Goal: Navigation & Orientation: Understand site structure

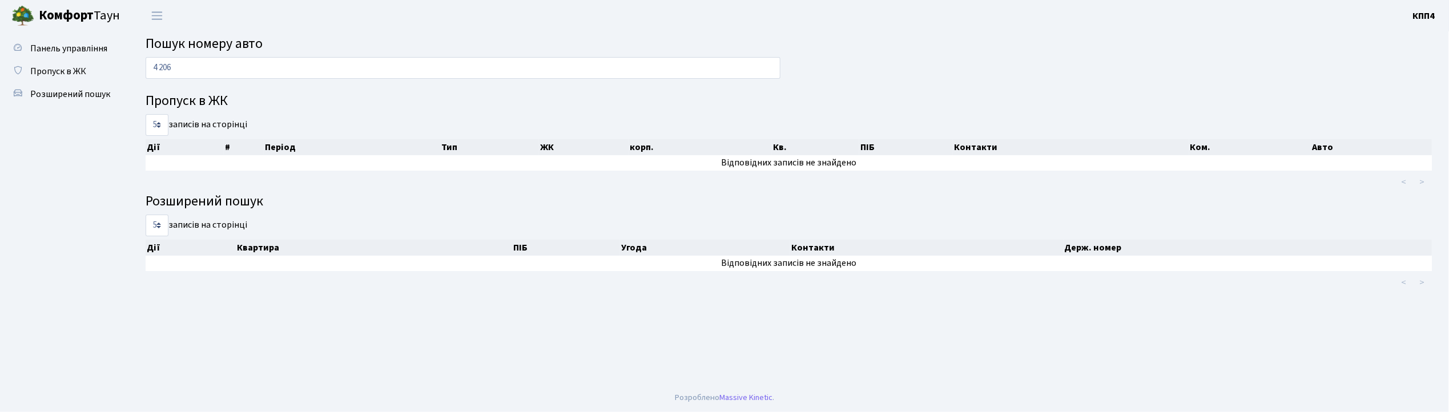
type input "4 206"
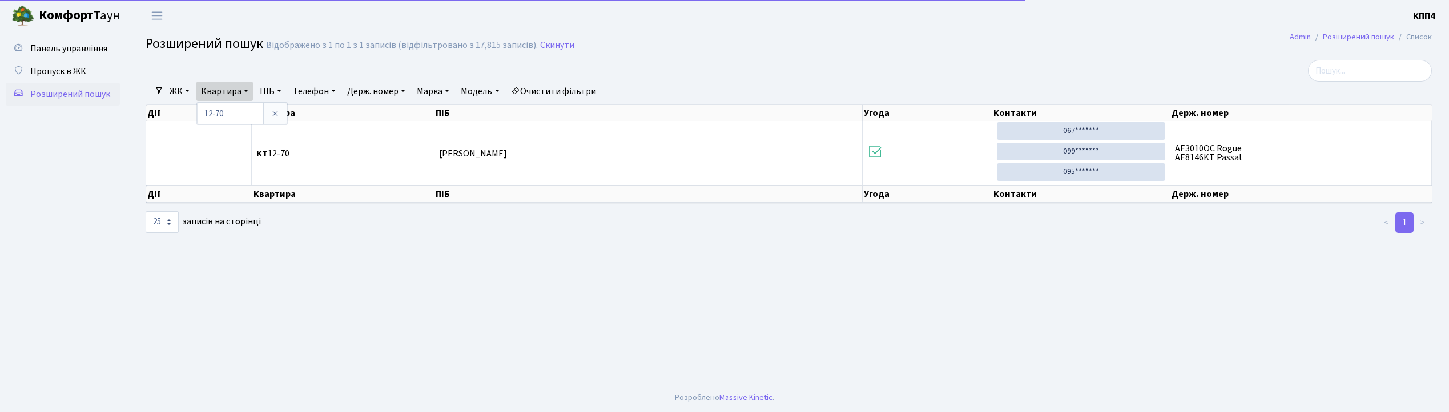
select select "25"
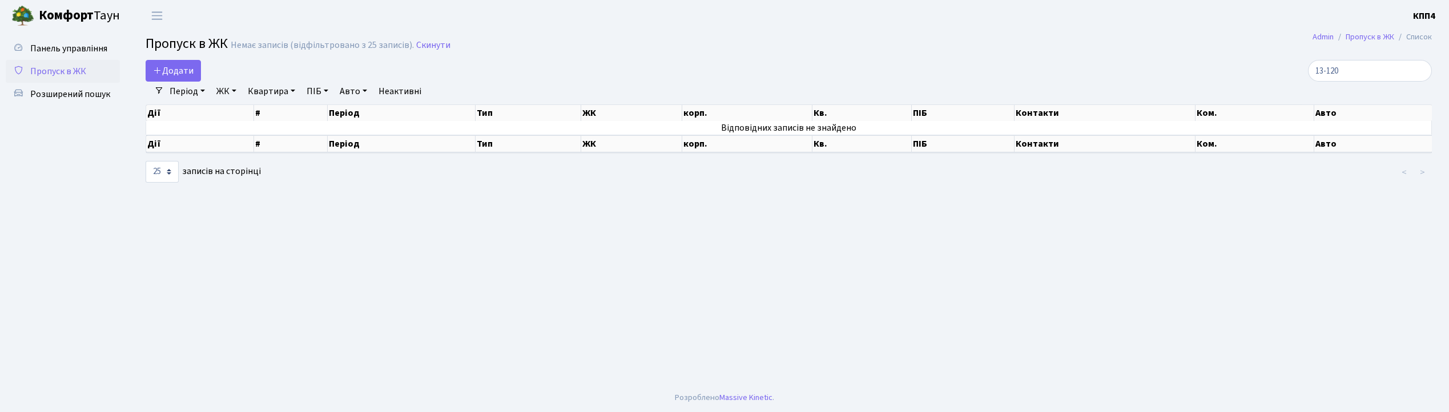
select select "25"
click at [117, 60] on link "Пропуск в ЖК" at bounding box center [63, 71] width 114 height 23
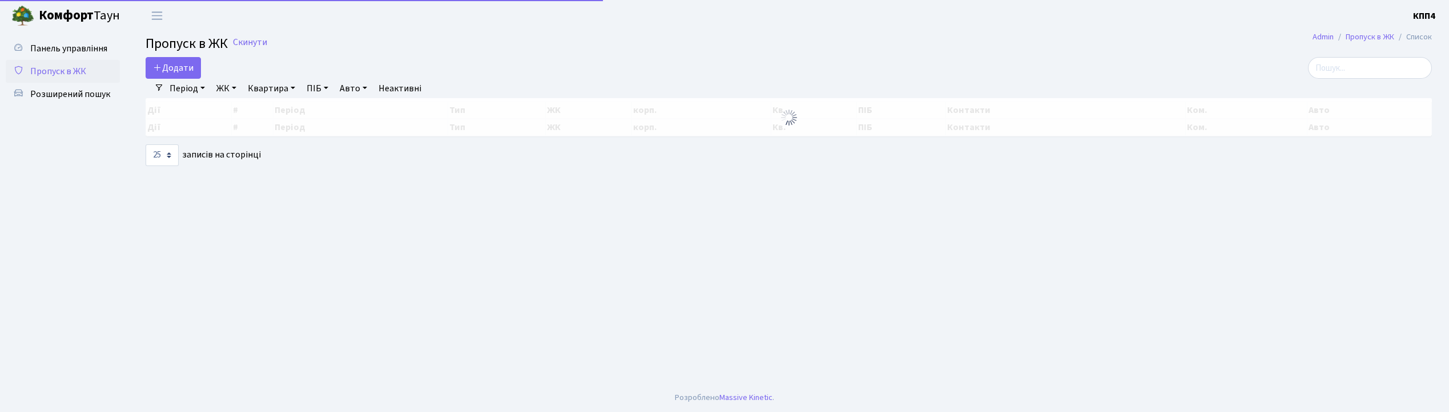
select select "25"
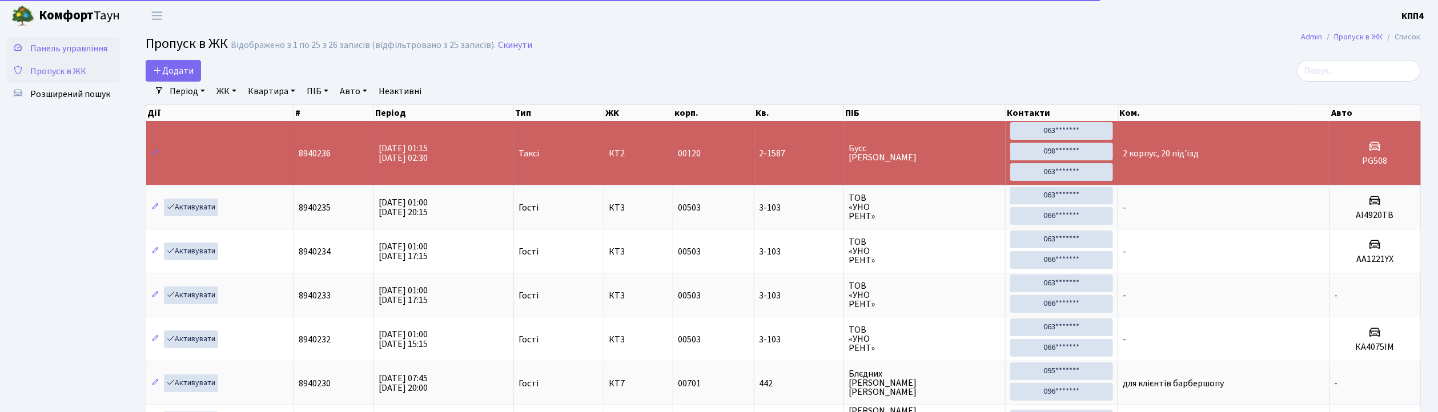
click at [107, 58] on link "Панель управління" at bounding box center [63, 48] width 114 height 23
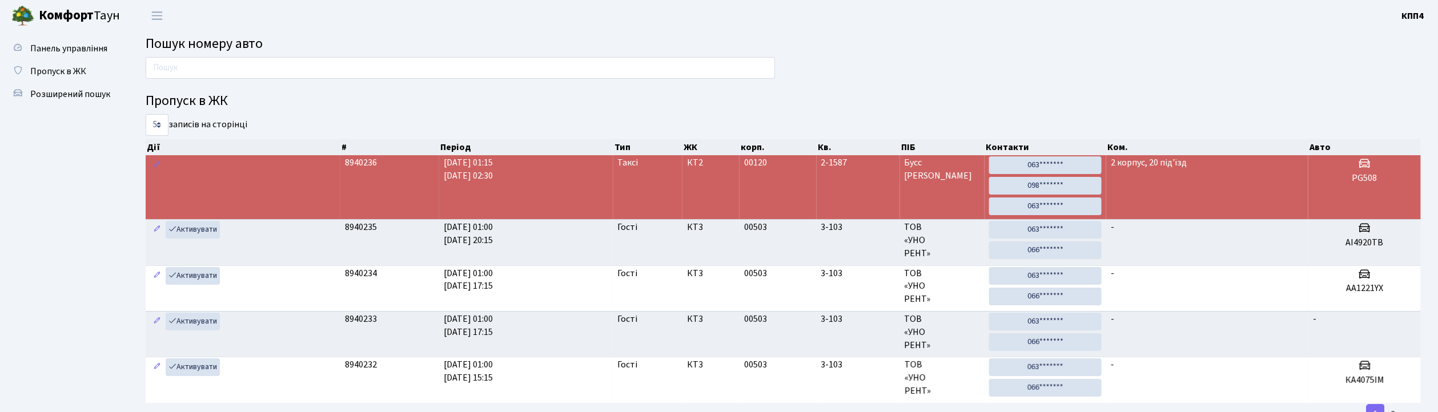
click at [21, 371] on ul "Панель управління Пропуск в ЖК Розширений пошук" at bounding box center [63, 278] width 114 height 483
click at [94, 262] on ul "Панель управління Пропуск в ЖК Розширений пошук" at bounding box center [63, 278] width 114 height 483
